Goal: Find specific page/section: Find specific page/section

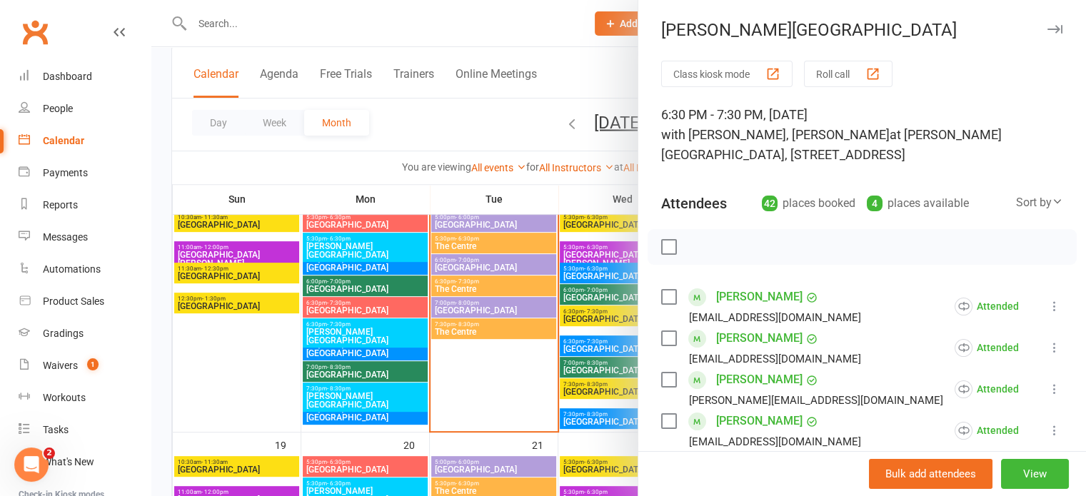
click at [1047, 30] on icon "button" at bounding box center [1054, 29] width 15 height 9
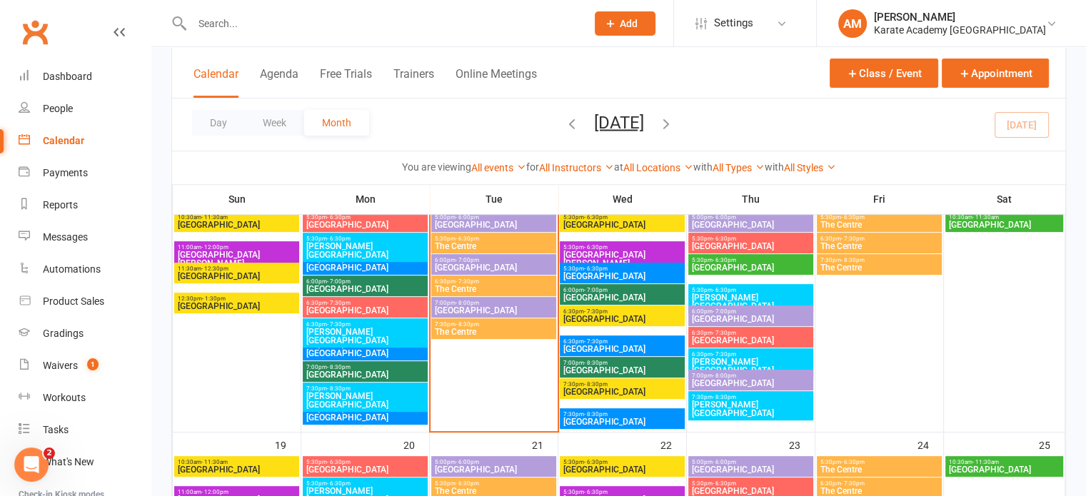
click at [504, 319] on div "7:30pm - 8:30pm The Centre" at bounding box center [493, 328] width 125 height 21
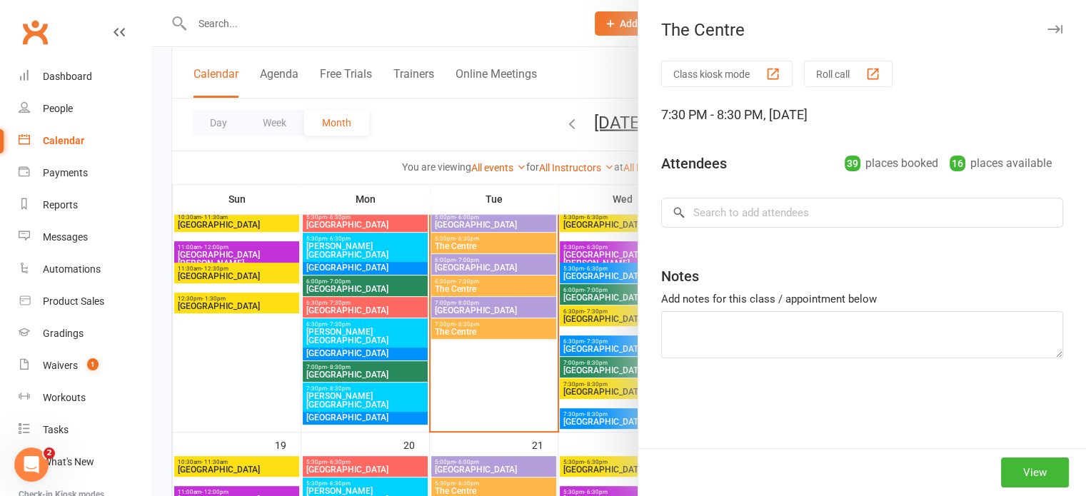
click at [1045, 31] on div "The Centre Class kiosk mode Roll call 7:30 PM - 8:30 PM, [DATE] Attendees 39 pl…" at bounding box center [861, 248] width 448 height 496
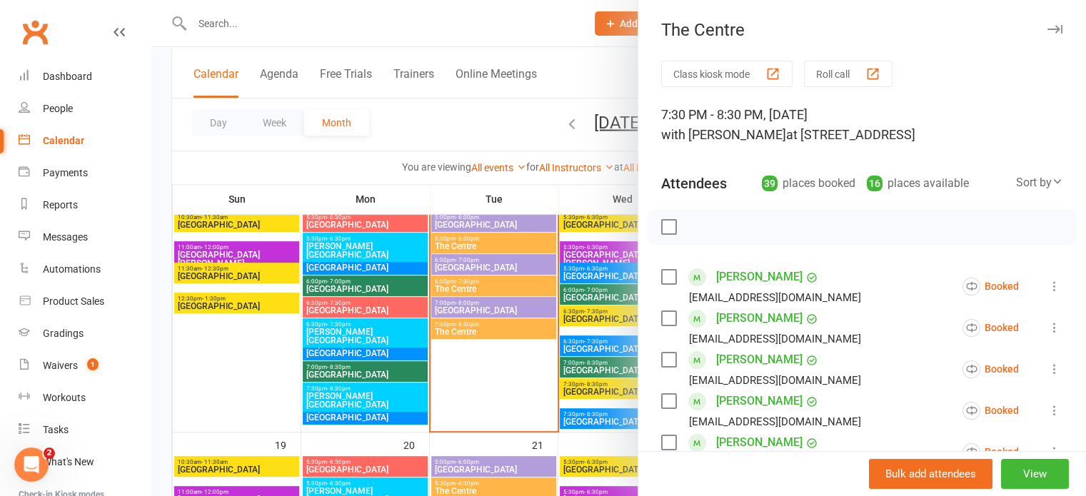
click at [1047, 28] on icon "button" at bounding box center [1054, 29] width 15 height 9
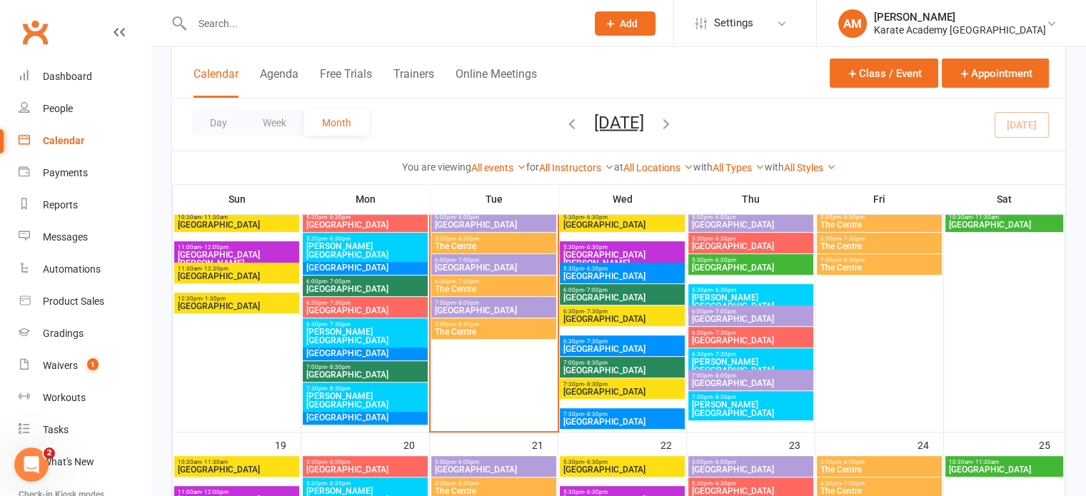
click at [365, 392] on span "[PERSON_NAME][GEOGRAPHIC_DATA]" at bounding box center [364, 400] width 119 height 17
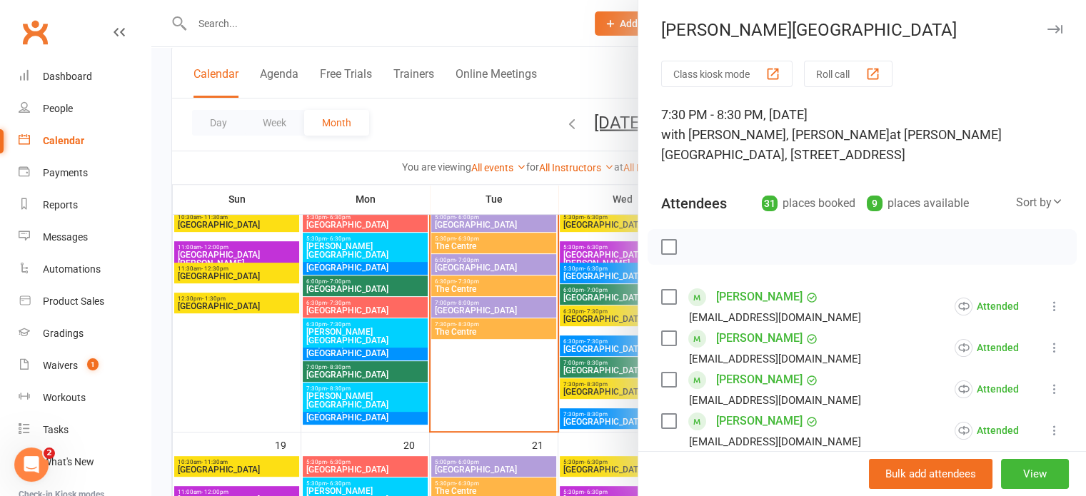
scroll to position [71, 0]
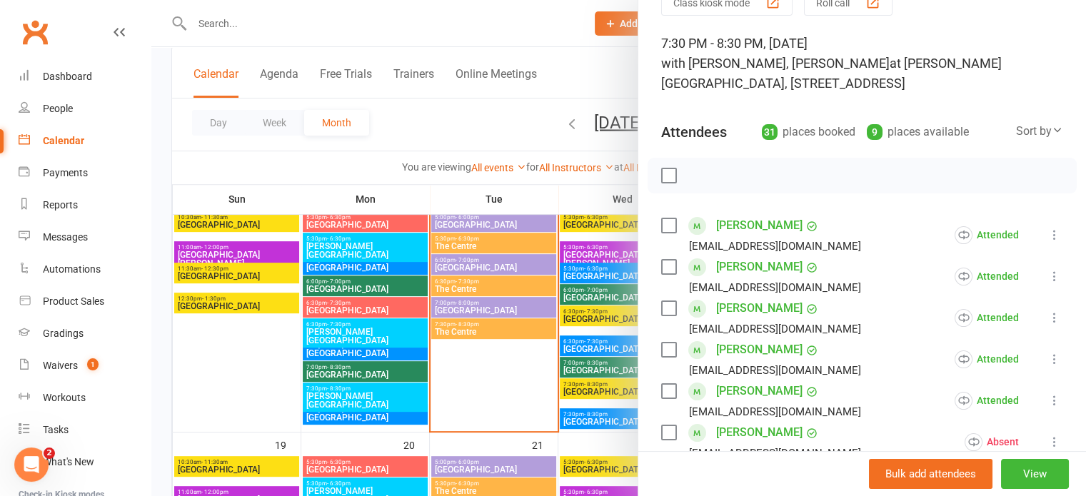
click at [1025, 132] on div "Sort by" at bounding box center [1039, 131] width 47 height 19
click at [1025, 131] on div "Sort by" at bounding box center [1039, 131] width 47 height 19
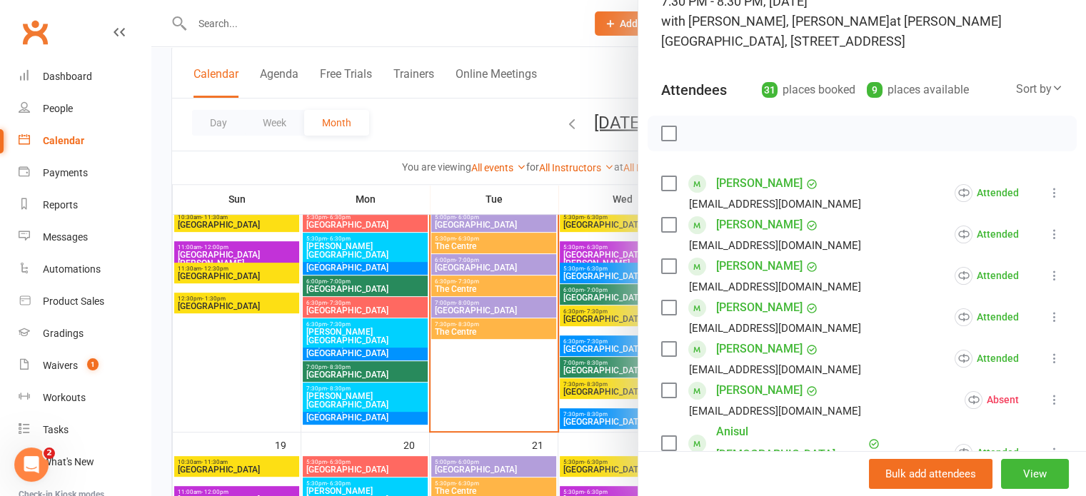
scroll to position [63, 0]
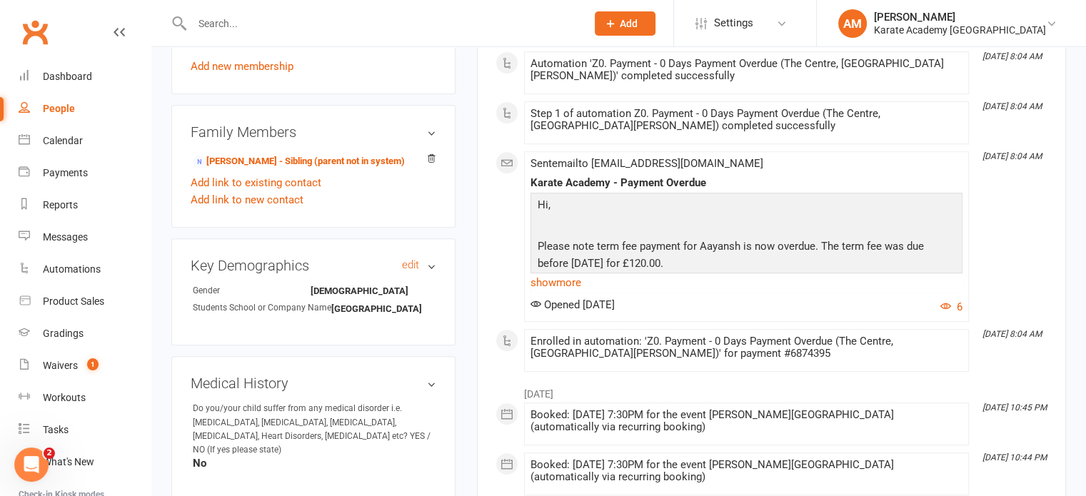
scroll to position [857, 0]
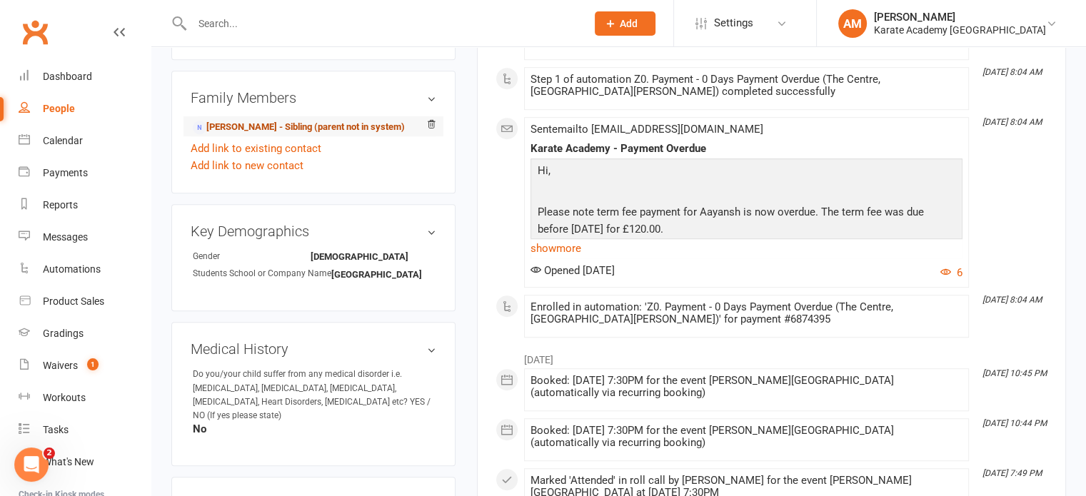
click at [340, 127] on link "Ayushi Thakur - Sibling (parent not in system)" at bounding box center [299, 127] width 212 height 15
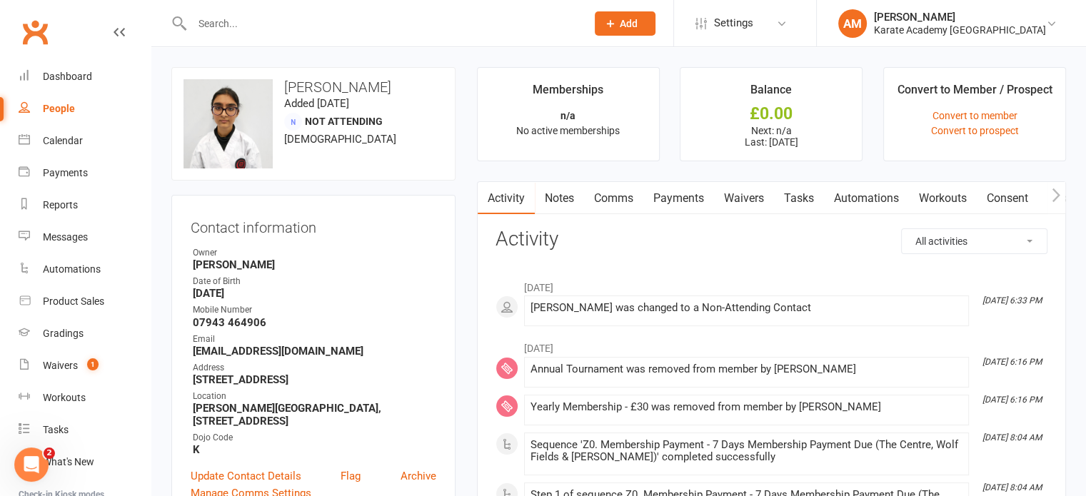
drag, startPoint x: 982, startPoint y: 196, endPoint x: 1049, endPoint y: 193, distance: 66.5
click at [1049, 193] on scrollable-tabs "Activity Notes Comms Payments Waivers Tasks Automations Workouts Consent Assess…" at bounding box center [771, 198] width 587 height 33
